Goal: Task Accomplishment & Management: Complete application form

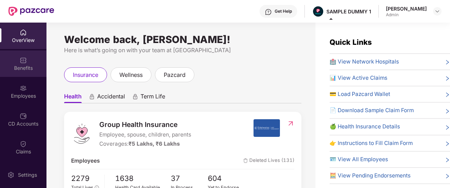
click at [13, 71] on div "Benefits" at bounding box center [23, 67] width 46 height 7
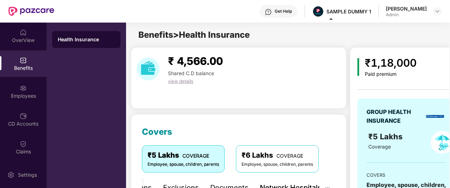
scroll to position [94, 0]
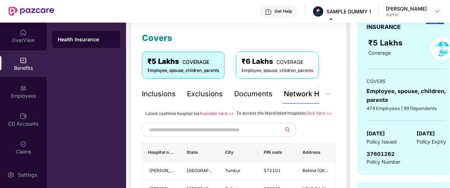
click at [166, 95] on div "Inclusions" at bounding box center [159, 93] width 34 height 11
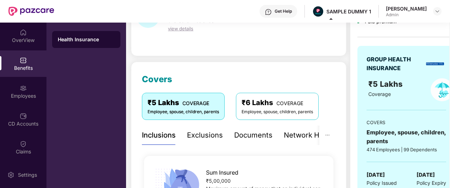
scroll to position [53, 0]
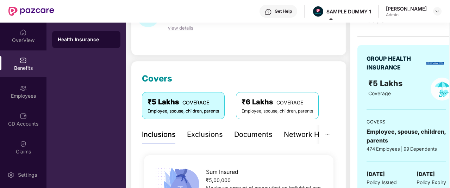
click at [197, 133] on div "Exclusions" at bounding box center [205, 134] width 36 height 11
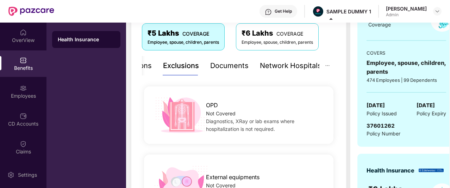
scroll to position [122, 0]
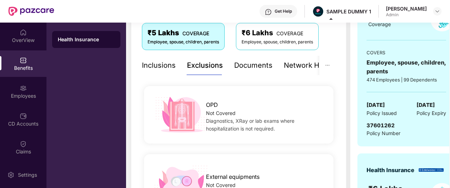
click at [148, 70] on div "Inclusions" at bounding box center [159, 65] width 34 height 19
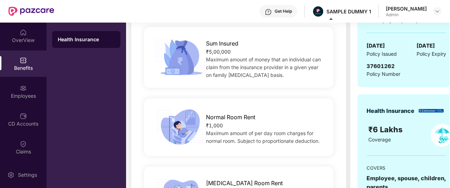
scroll to position [143, 0]
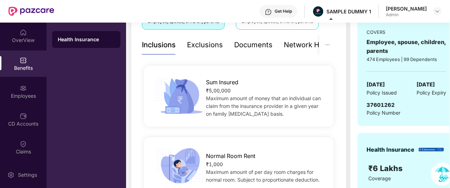
click at [192, 48] on div "Exclusions" at bounding box center [205, 44] width 36 height 11
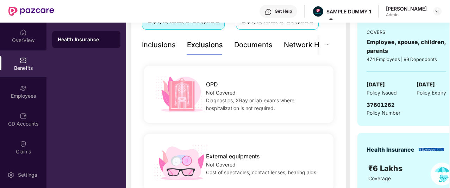
click at [240, 43] on div "Documents" at bounding box center [253, 44] width 38 height 11
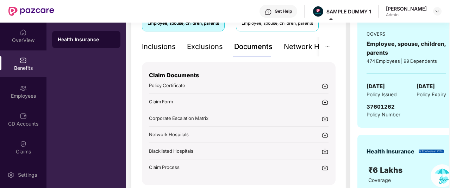
scroll to position [138, 0]
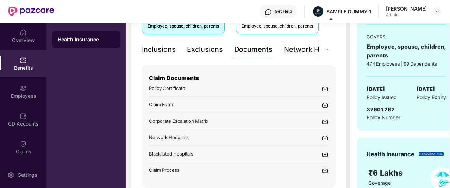
click at [287, 48] on div "Network Hospitals" at bounding box center [315, 49] width 62 height 11
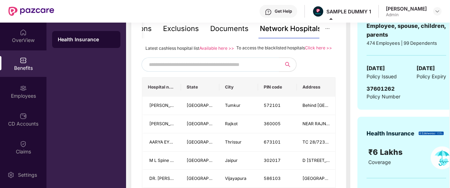
scroll to position [158, 0]
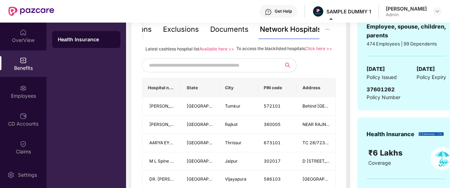
click at [194, 70] on input "text" at bounding box center [209, 65] width 120 height 11
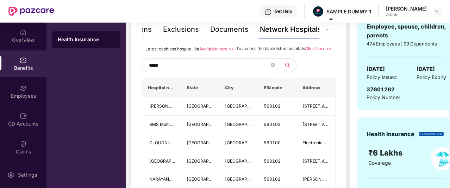
type input "******"
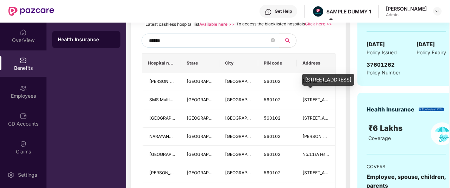
scroll to position [182, 0]
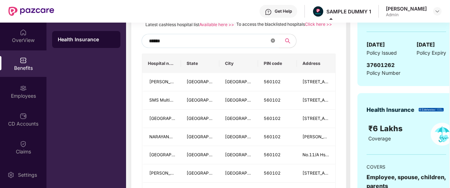
click at [273, 43] on icon "close-circle" at bounding box center [273, 40] width 4 height 4
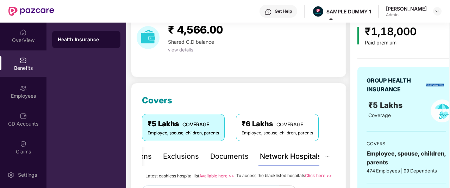
scroll to position [0, 0]
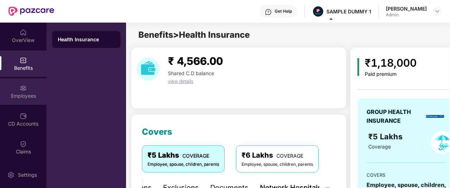
click at [25, 84] on div at bounding box center [23, 87] width 7 height 7
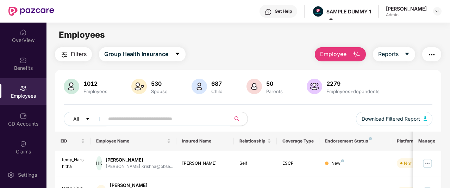
click at [330, 55] on span "Employee" at bounding box center [333, 54] width 26 height 9
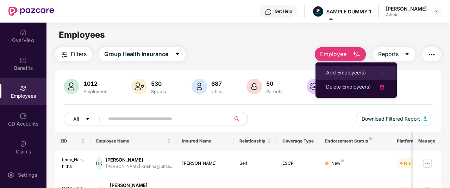
click at [335, 69] on div "Add Employee(s)" at bounding box center [346, 73] width 40 height 8
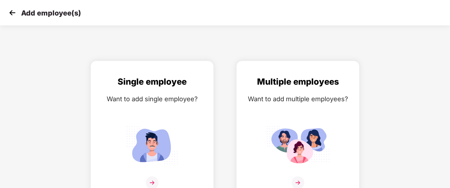
scroll to position [11, 0]
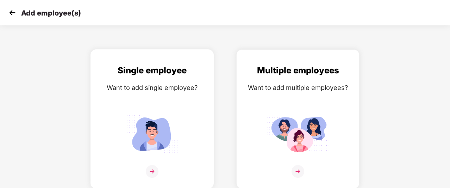
click at [168, 103] on div "Single employee Want to add single employee?" at bounding box center [152, 125] width 108 height 123
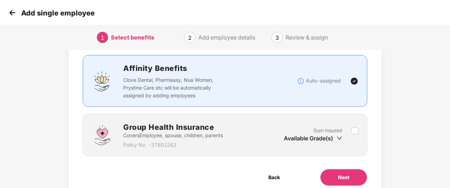
scroll to position [63, 0]
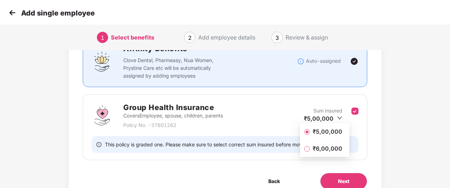
click at [324, 133] on span "₹5,00,000" at bounding box center [327, 131] width 35 height 8
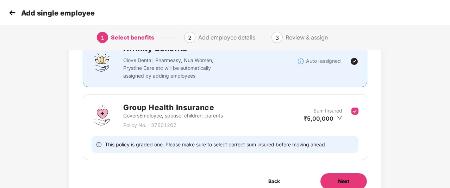
click at [342, 177] on span "Next" at bounding box center [343, 181] width 11 height 8
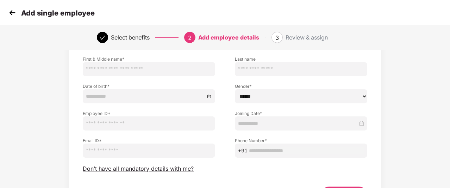
scroll to position [64, 0]
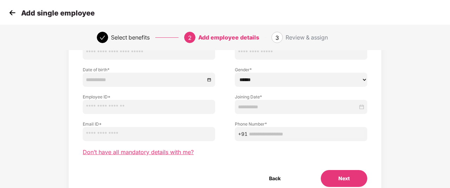
click at [127, 153] on span "Don’t have all mandatory details with me?" at bounding box center [138, 151] width 111 height 7
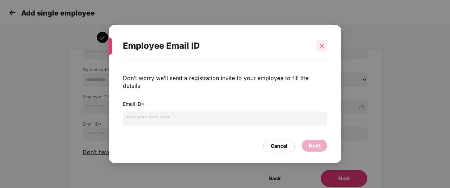
click at [324, 48] on icon "close" at bounding box center [321, 45] width 5 height 5
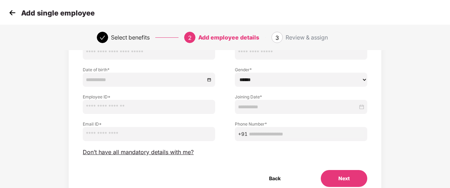
click at [8, 13] on img at bounding box center [12, 12] width 11 height 11
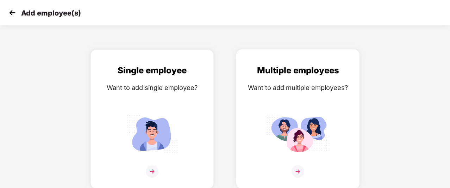
scroll to position [11, 0]
click at [307, 112] on img at bounding box center [297, 134] width 63 height 44
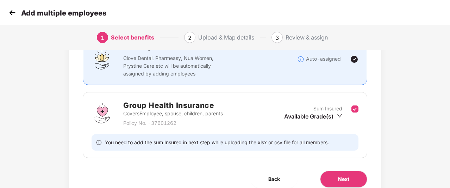
scroll to position [80, 0]
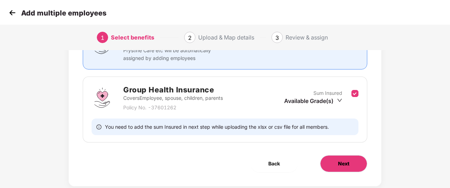
click at [344, 162] on span "Next" at bounding box center [343, 164] width 11 height 8
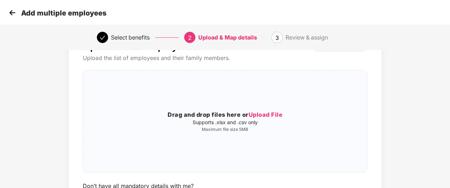
scroll to position [0, 0]
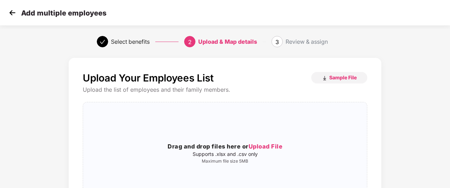
click at [17, 10] on img at bounding box center [12, 12] width 11 height 11
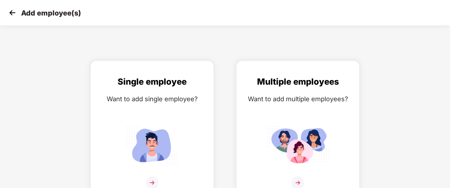
scroll to position [11, 0]
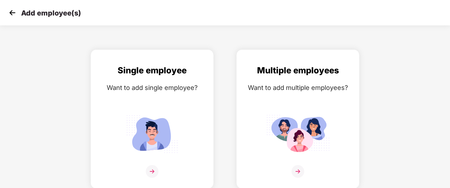
click at [13, 18] on img at bounding box center [12, 12] width 11 height 11
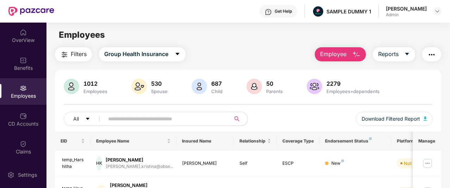
scroll to position [4, 0]
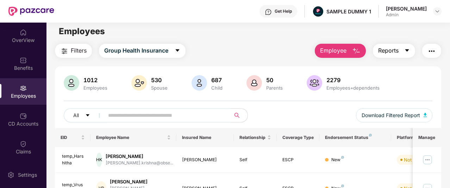
click at [405, 46] on button "Reports" at bounding box center [394, 51] width 42 height 14
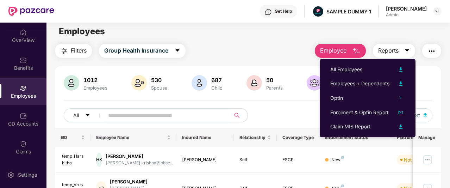
click at [404, 53] on button "Reports" at bounding box center [394, 51] width 42 height 14
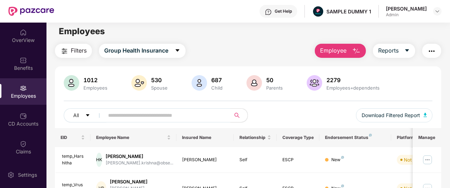
click at [429, 50] on img "button" at bounding box center [432, 51] width 8 height 8
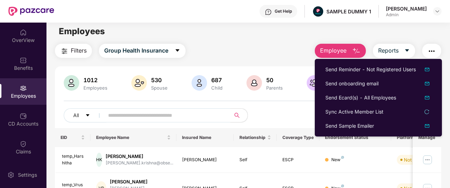
click at [434, 49] on img "button" at bounding box center [432, 51] width 8 height 8
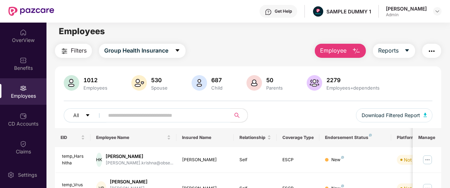
click at [434, 49] on img "button" at bounding box center [432, 51] width 8 height 8
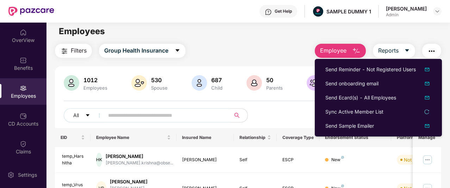
click at [434, 50] on img "button" at bounding box center [432, 51] width 8 height 8
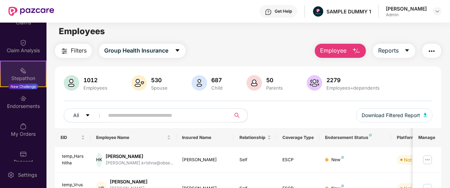
scroll to position [131, 0]
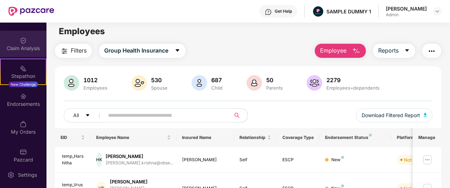
click at [28, 54] on div "Claim Analysis" at bounding box center [23, 44] width 46 height 26
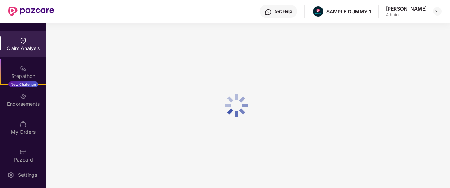
scroll to position [0, 0]
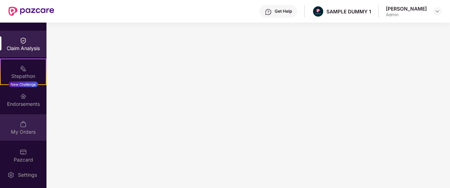
click at [26, 124] on div "My Orders" at bounding box center [23, 127] width 46 height 26
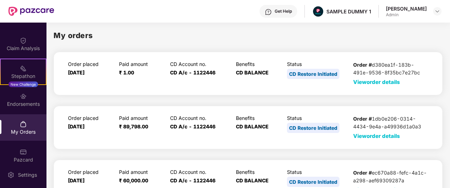
click at [358, 84] on span "View order details" at bounding box center [376, 82] width 47 height 7
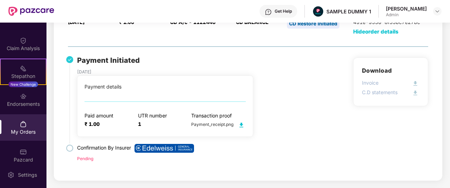
scroll to position [50, 0]
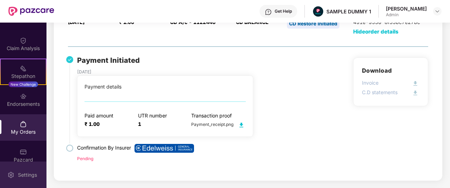
click at [36, 172] on div "Settings" at bounding box center [27, 174] width 23 height 7
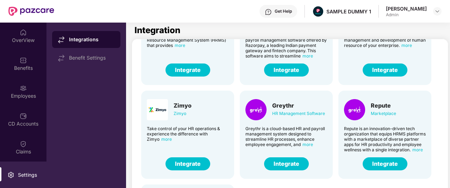
scroll to position [174, 0]
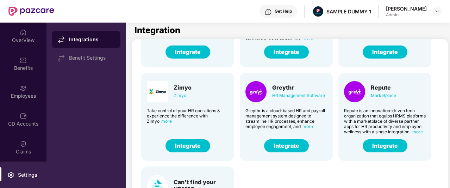
click at [311, 169] on div "Darwin HR Management Software Discover the true meaning of human potential with…" at bounding box center [291, 67] width 311 height 375
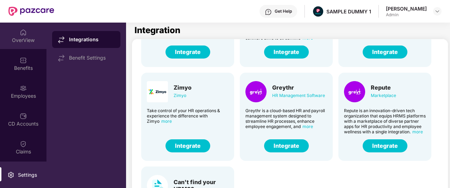
click at [33, 47] on div "OverView" at bounding box center [23, 36] width 46 height 26
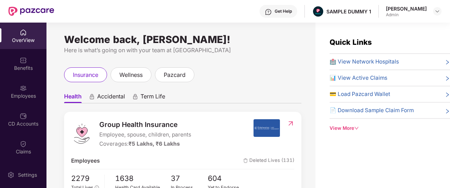
click at [291, 14] on div "Get Help" at bounding box center [283, 11] width 17 height 6
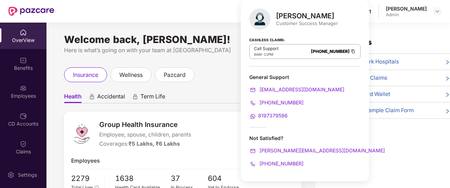
click at [291, 14] on body "Get Help SAMPLE DUMMY 1 [PERSON_NAME] Admin OverView Benefits Employees CD Acco…" at bounding box center [225, 94] width 450 height 188
click at [241, 64] on div "Mihir Singh Customer Success Manager Cashless Claims: Call Support 8AM - 11PM 0…" at bounding box center [305, 90] width 128 height 181
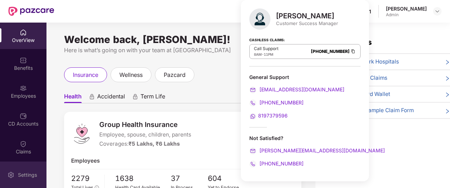
click at [34, 180] on div "Settings" at bounding box center [23, 174] width 46 height 26
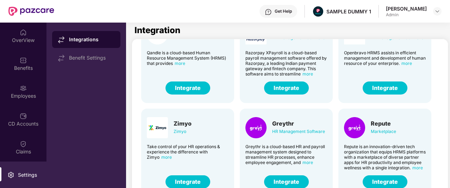
scroll to position [174, 0]
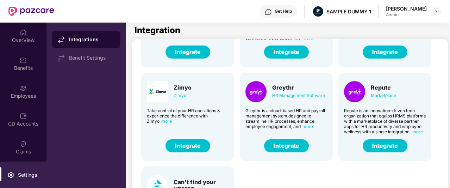
click at [147, 91] on img at bounding box center [157, 91] width 21 height 21
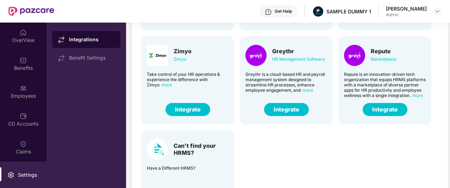
scroll to position [66, 0]
